Goal: Information Seeking & Learning: Learn about a topic

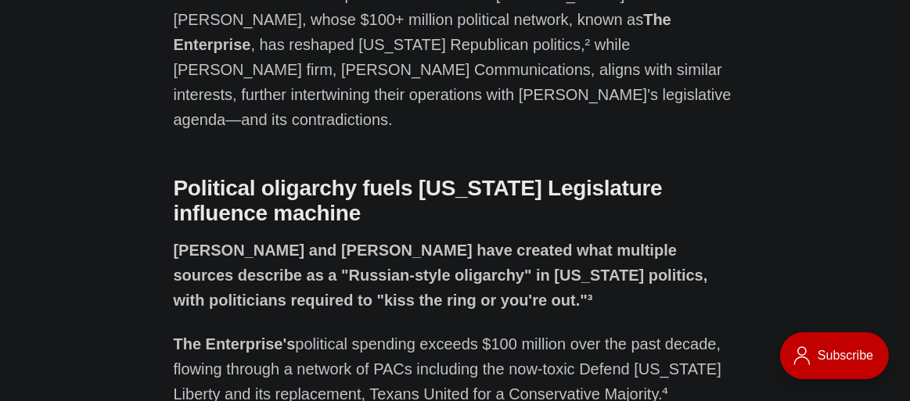
scroll to position [1054, 0]
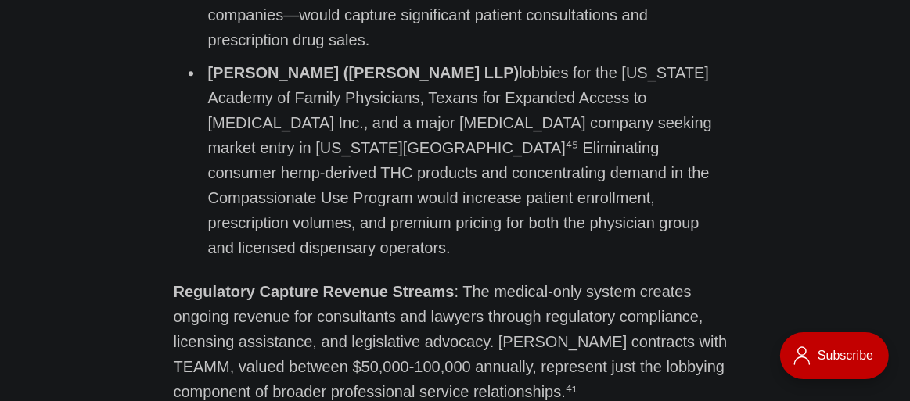
scroll to position [12912, 0]
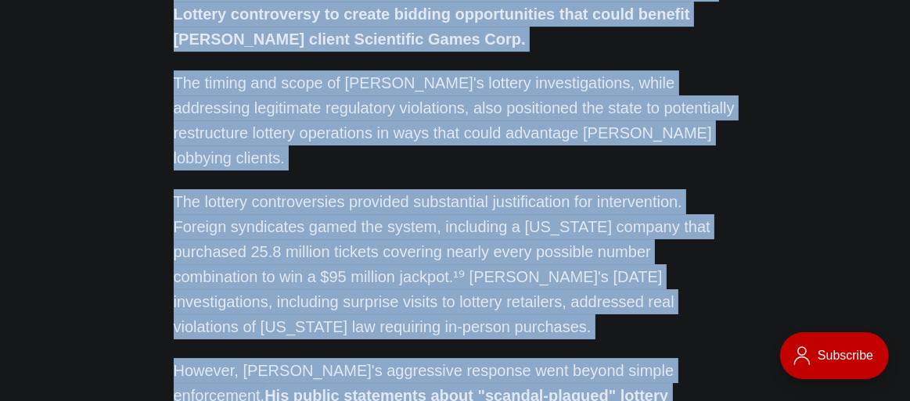
scroll to position [13744, 0]
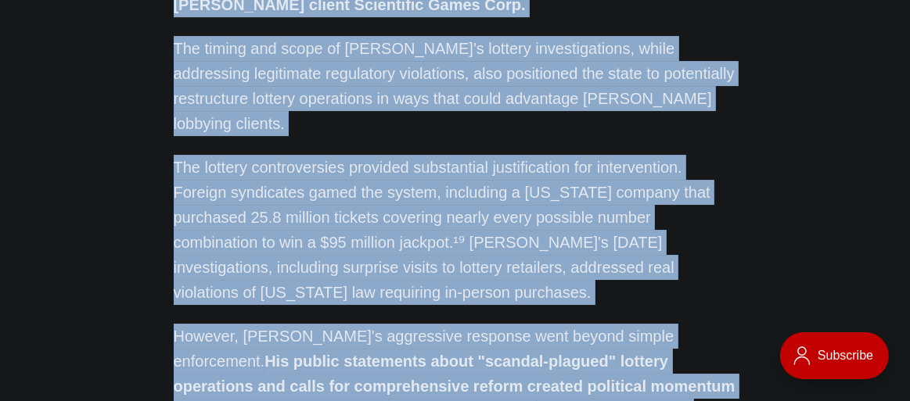
drag, startPoint x: 200, startPoint y: 155, endPoint x: 369, endPoint y: 197, distance: 173.5
copy section "Lorem Ipsumdo sitametcons adipisc elitseddo eiusmodtemp incididu Utlabo etdolor…"
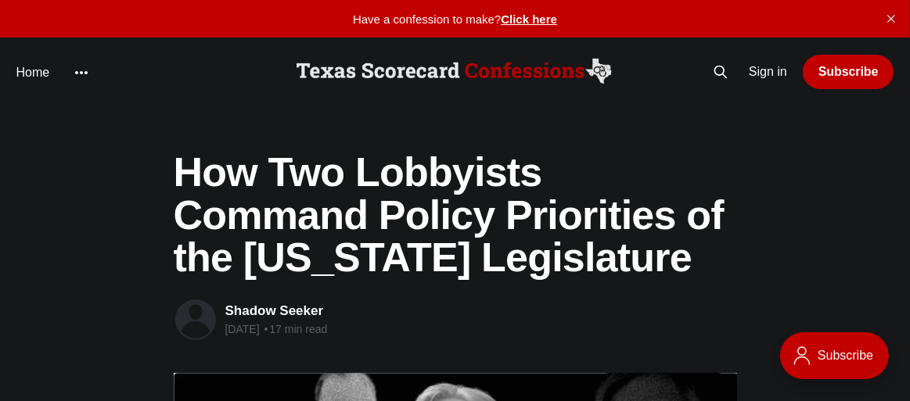
click at [226, 174] on h1 "How Two Lobbyists Command Policy Priorities of the [US_STATE] Legislature" at bounding box center [455, 215] width 563 height 128
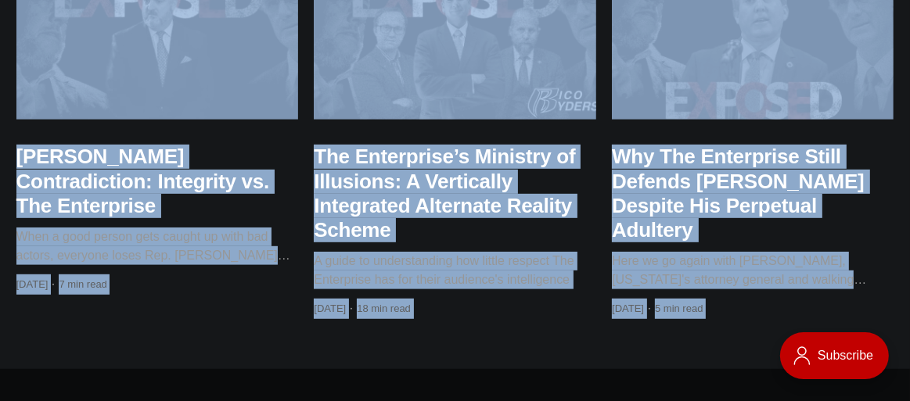
scroll to position [20053, 0]
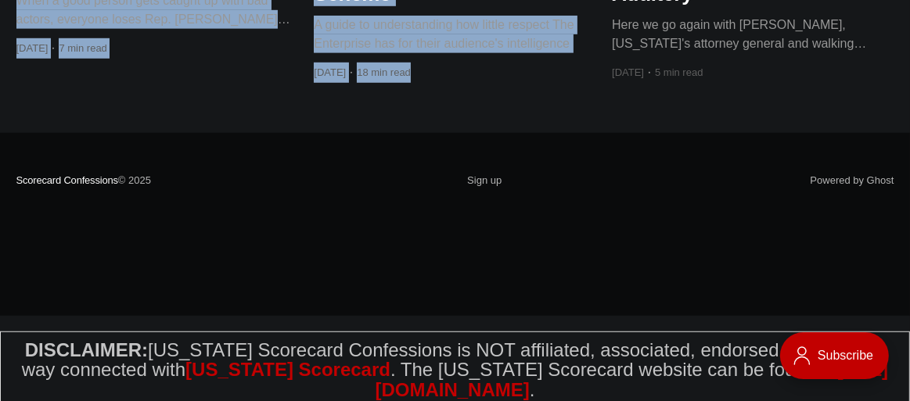
drag, startPoint x: 226, startPoint y: 174, endPoint x: 495, endPoint y: 70, distance: 288.9
copy div "How Two Lobbyists Command Policy Priorities of the Texas Legislature Shadow See…"
